Goal: Transaction & Acquisition: Book appointment/travel/reservation

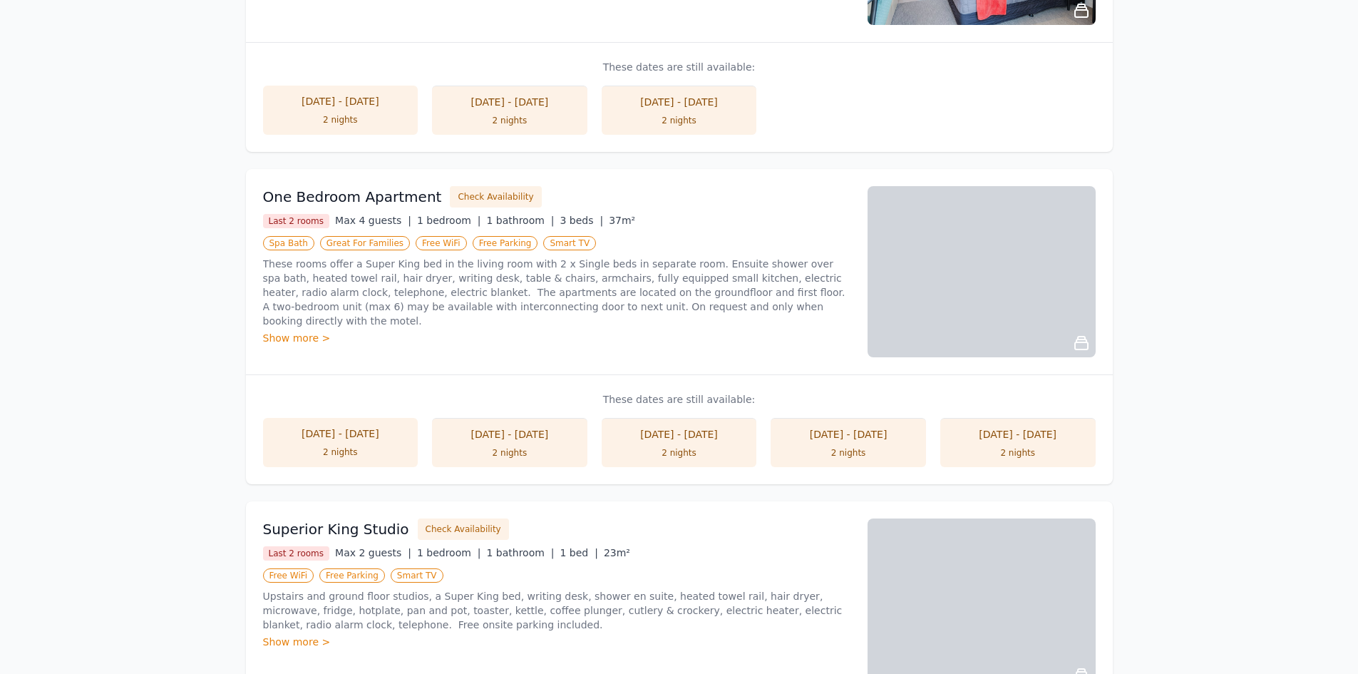
scroll to position [428, 0]
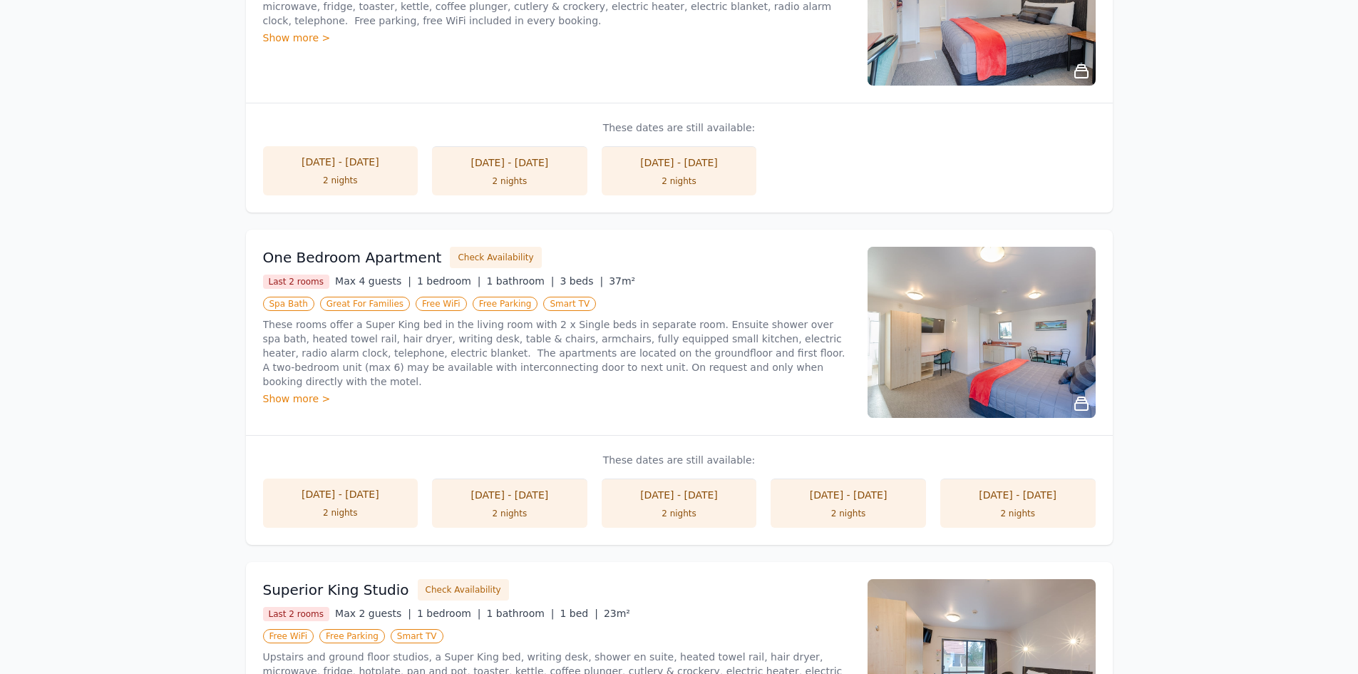
click at [707, 285] on div "Last 2 rooms Max 4 guests | 1 bedroom | 1 bathroom | 3 beds | 37m²" at bounding box center [557, 281] width 588 height 15
click at [668, 411] on div "One Bedroom Apartment Check Availability Last 2 rooms Max 4 guests | 1 bedroom …" at bounding box center [557, 332] width 588 height 171
click at [669, 463] on p "These dates are still available:" at bounding box center [679, 460] width 833 height 14
click at [401, 255] on h3 "One Bedroom Apartment" at bounding box center [352, 257] width 179 height 20
click at [507, 262] on button "Check Availability" at bounding box center [495, 257] width 91 height 21
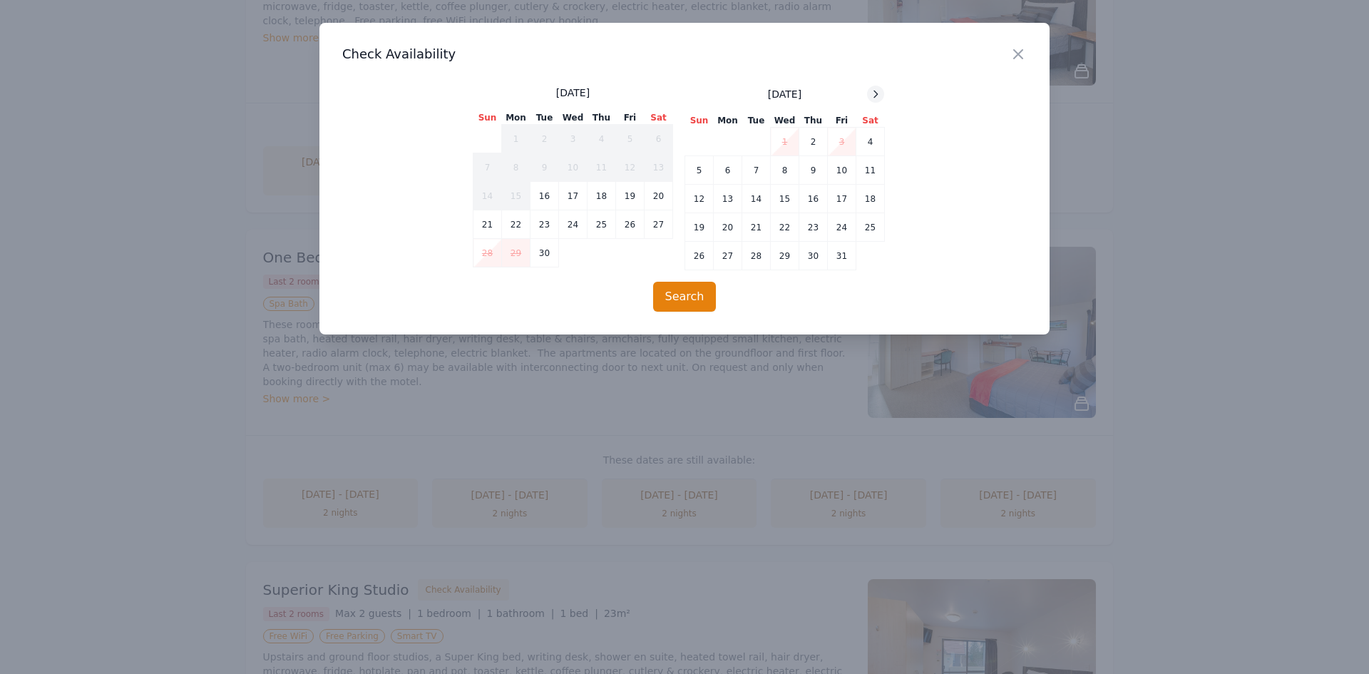
click at [876, 93] on icon at bounding box center [875, 93] width 11 height 11
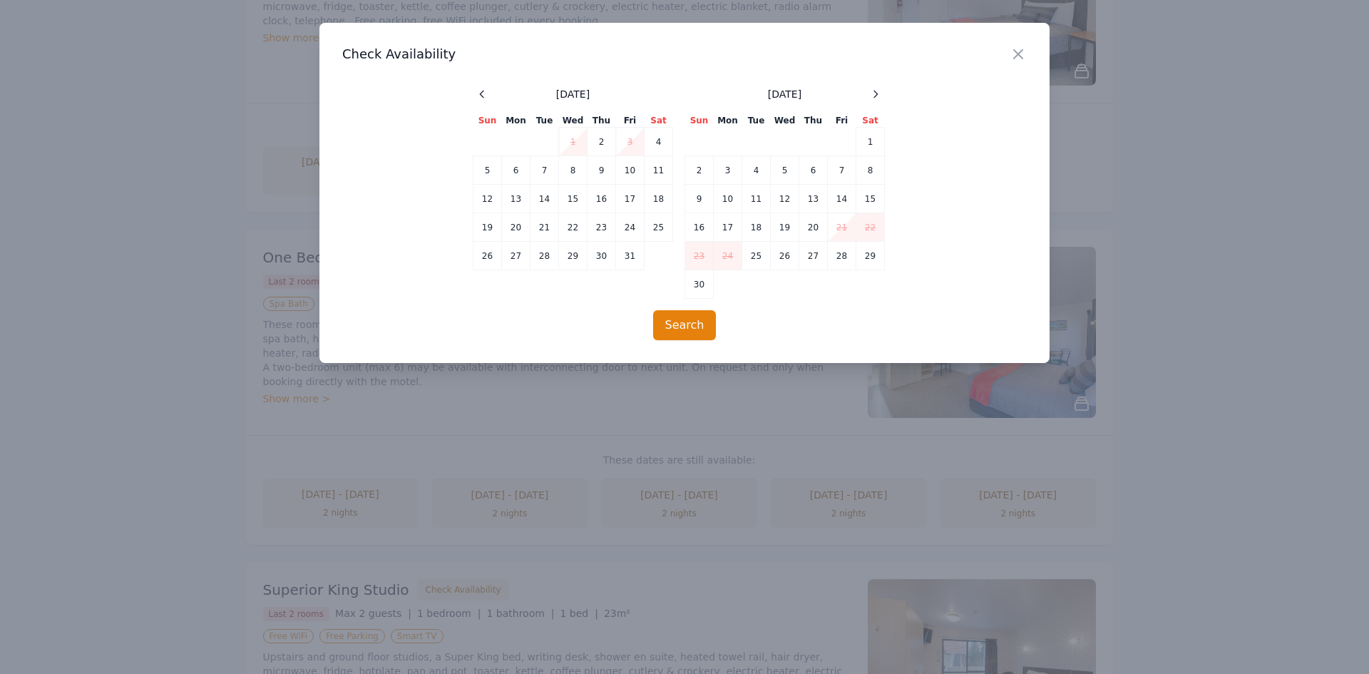
click at [1028, 53] on div "Close" at bounding box center [1030, 45] width 40 height 45
click at [1020, 54] on icon "button" at bounding box center [1018, 54] width 17 height 17
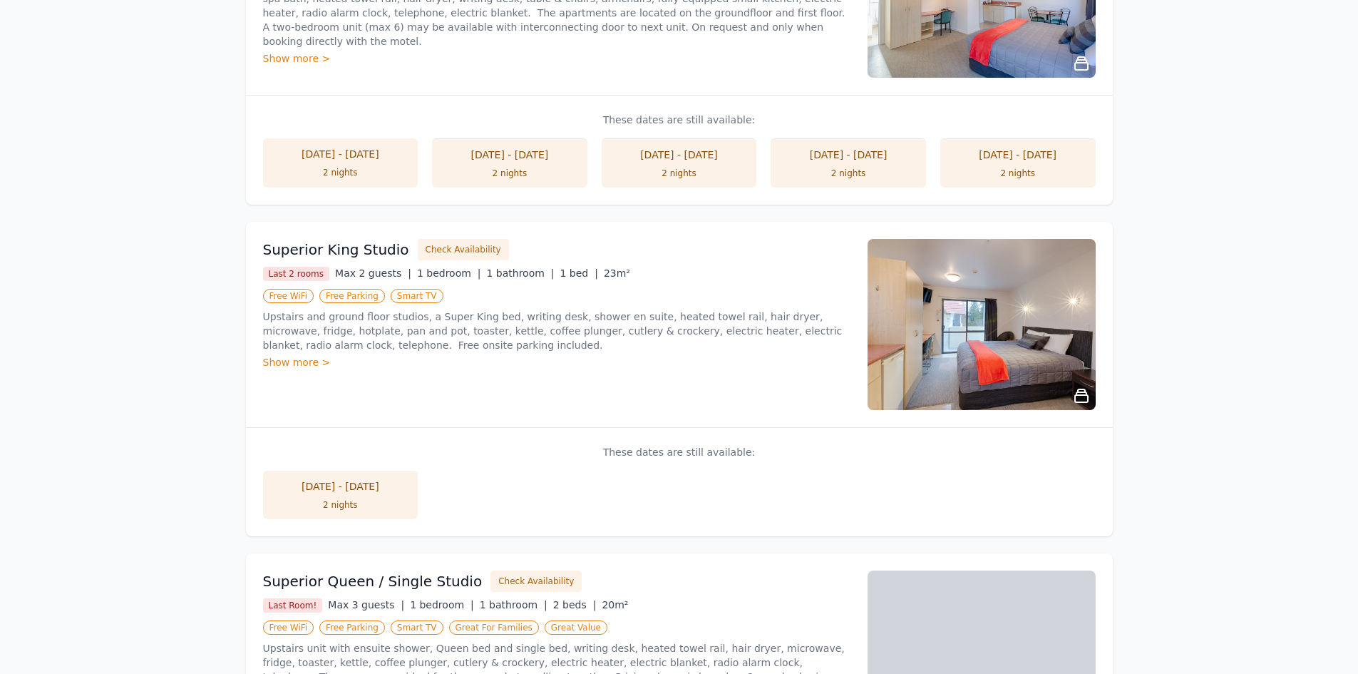
scroll to position [927, 0]
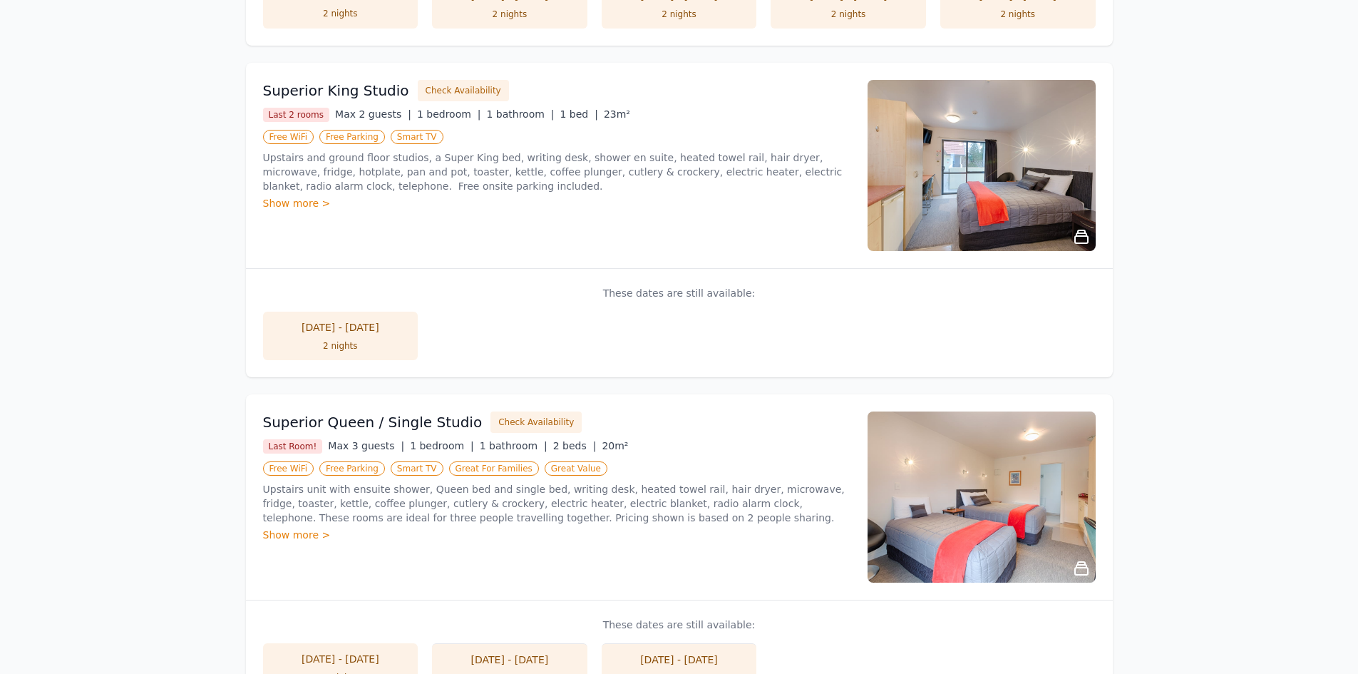
click at [694, 300] on div "These dates are still available: [DATE] - [DATE] 2 nights" at bounding box center [679, 322] width 867 height 109
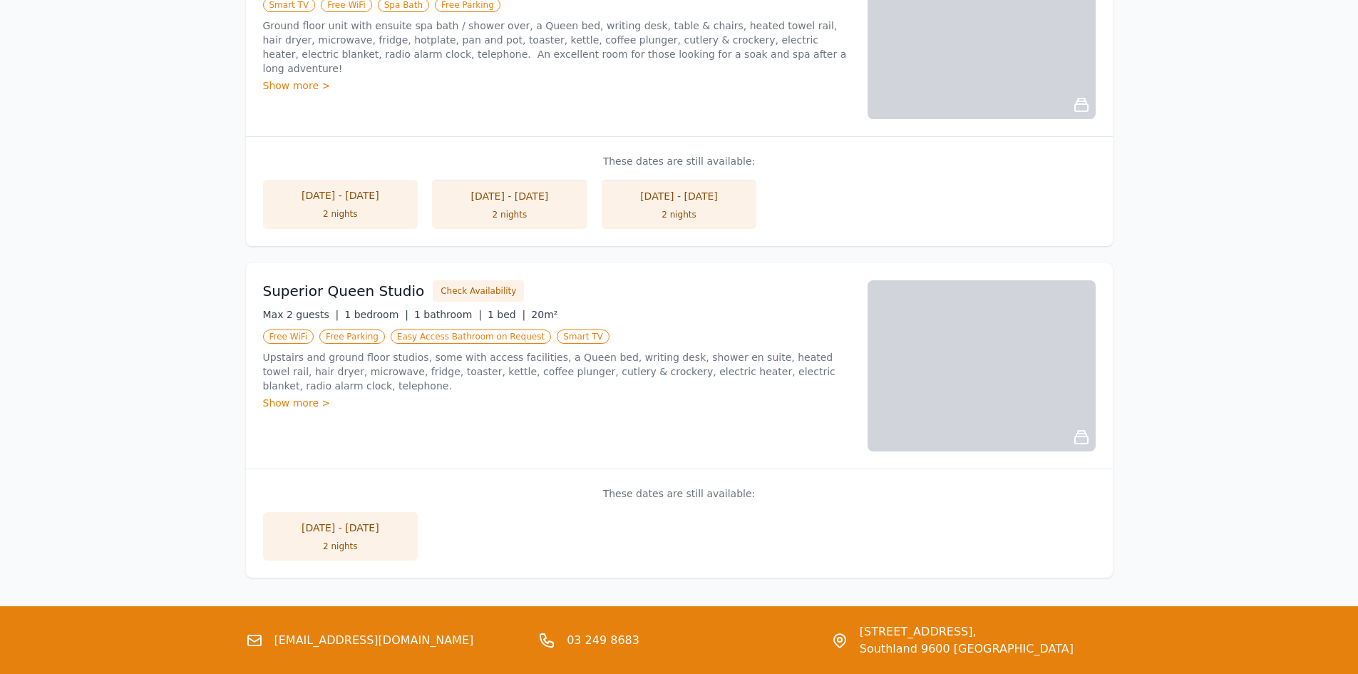
scroll to position [1823, 0]
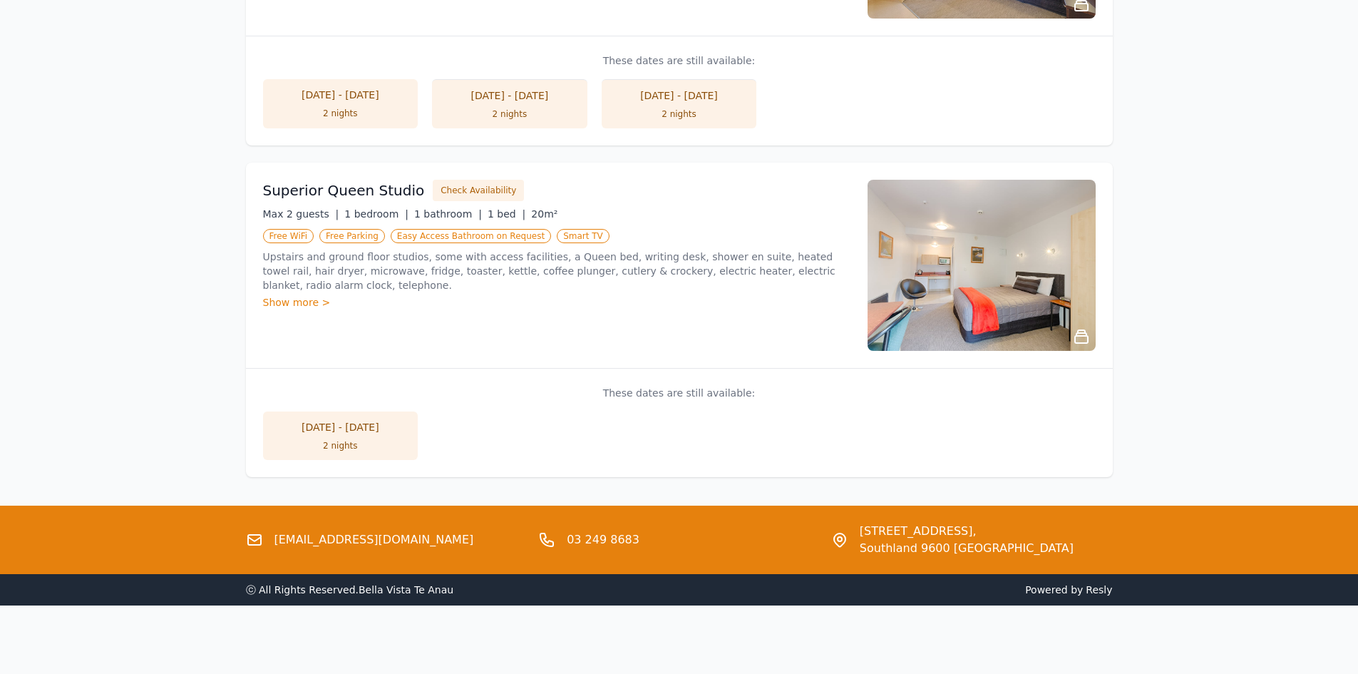
click at [662, 389] on p "These dates are still available:" at bounding box center [679, 393] width 833 height 14
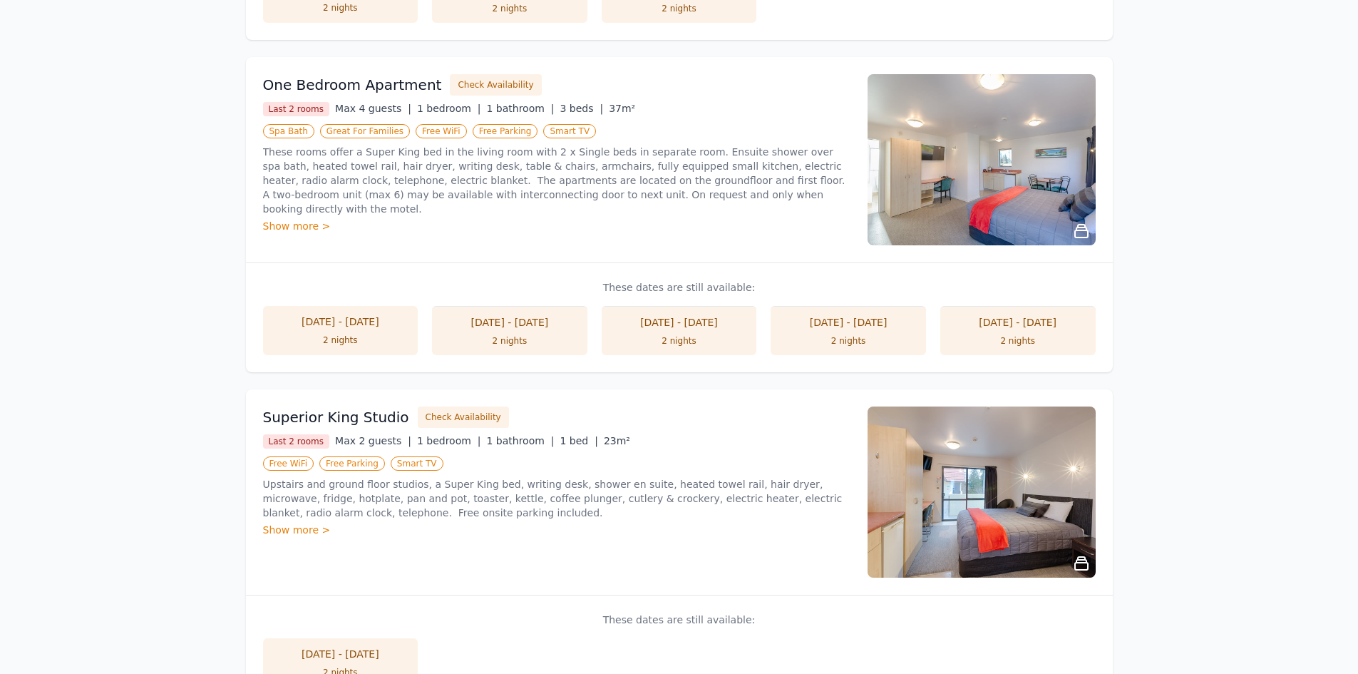
scroll to position [540, 0]
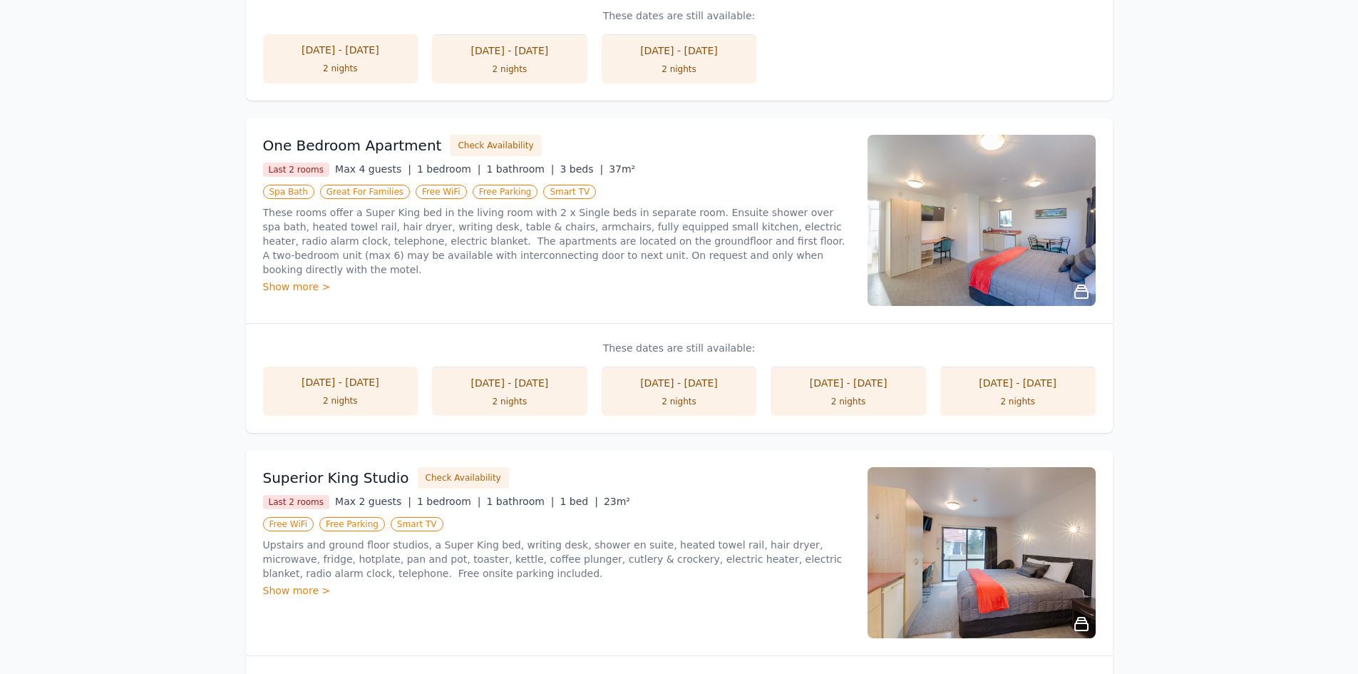
click at [523, 391] on li "[DATE] - [DATE] 2 nights" at bounding box center [509, 390] width 155 height 49
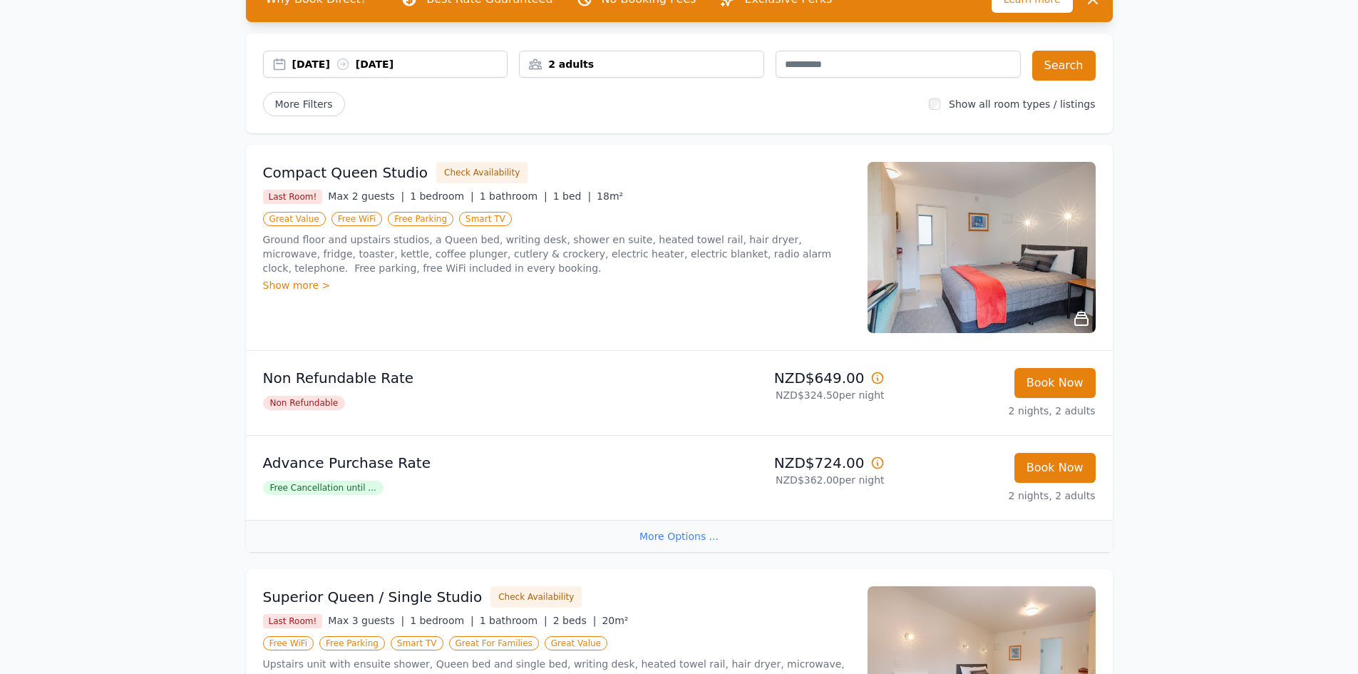
scroll to position [143, 0]
